Goal: Information Seeking & Learning: Learn about a topic

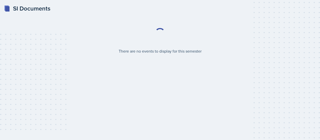
select select "2bed604d-1099-4043-b1bc-2365e8740244"
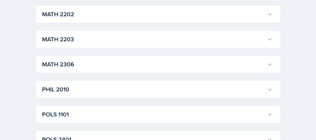
scroll to position [596, 0]
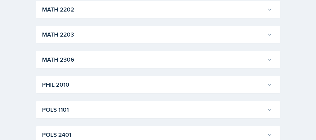
click at [98, 34] on h3 "MATH 2203" at bounding box center [153, 34] width 223 height 9
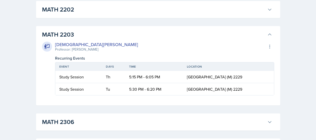
click at [99, 32] on h3 "MATH 2203" at bounding box center [153, 34] width 223 height 9
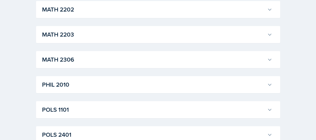
click at [84, 61] on h3 "MATH 2306" at bounding box center [153, 59] width 223 height 9
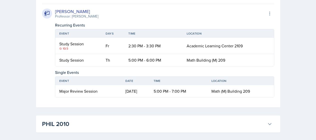
scroll to position [717, 0]
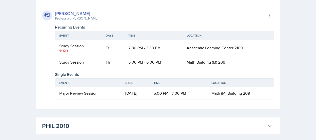
click at [80, 45] on div "Study Session" at bounding box center [78, 46] width 38 height 6
drag, startPoint x: 80, startPoint y: 45, endPoint x: 97, endPoint y: 48, distance: 17.5
click at [97, 48] on div "Study Session" at bounding box center [78, 46] width 38 height 6
click at [97, 48] on td "Study Session 10/3" at bounding box center [78, 48] width 46 height 16
click at [60, 51] on icon at bounding box center [60, 50] width 3 height 3
